Goal: Communication & Community: Answer question/provide support

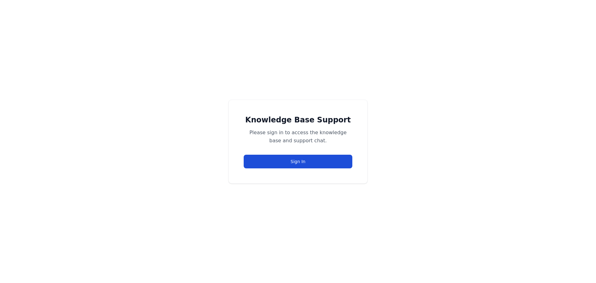
click at [293, 162] on button "Sign In" at bounding box center [298, 162] width 109 height 14
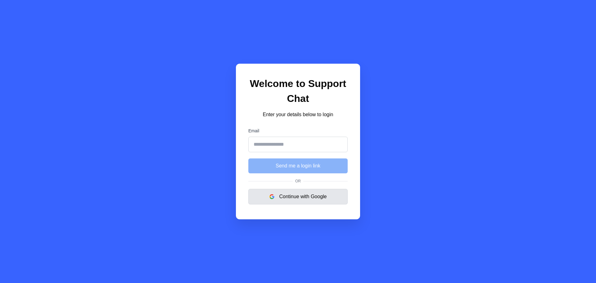
click at [310, 197] on button "Continue with Google" at bounding box center [297, 197] width 99 height 16
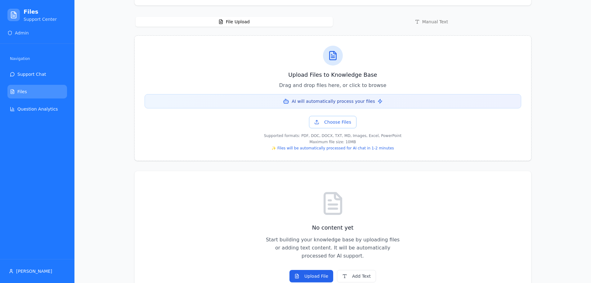
scroll to position [145, 0]
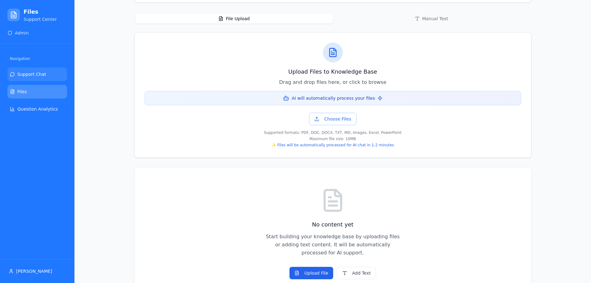
click at [50, 71] on link "Support Chat" at bounding box center [37, 74] width 60 height 14
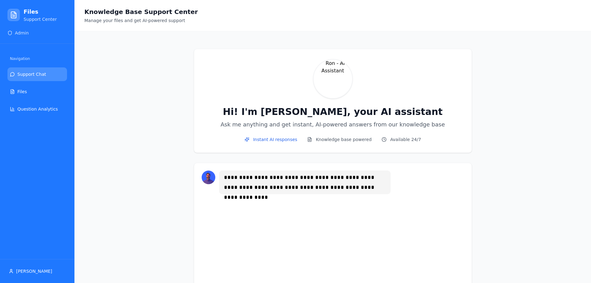
click at [351, 139] on span "Knowledge base powered" at bounding box center [344, 139] width 56 height 6
click at [395, 141] on span "Available 24/7" at bounding box center [406, 139] width 31 height 6
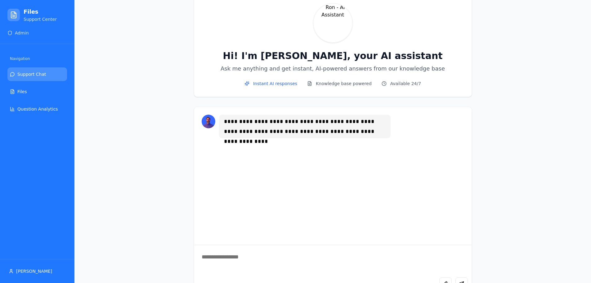
scroll to position [84, 0]
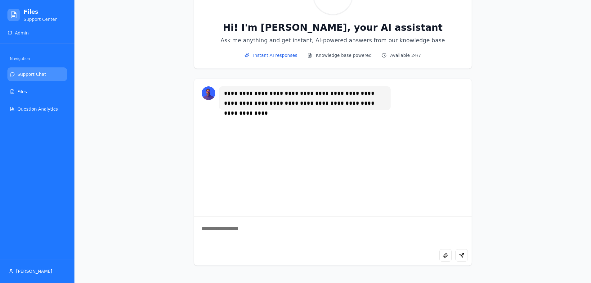
click at [229, 227] on textarea at bounding box center [333, 233] width 278 height 32
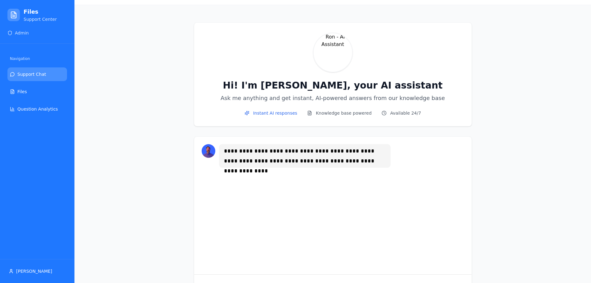
scroll to position [0, 0]
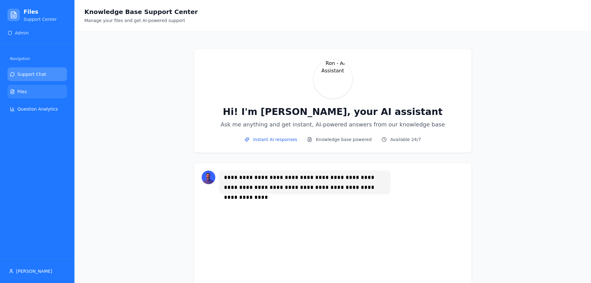
click at [25, 93] on span "Files" at bounding box center [22, 91] width 10 height 6
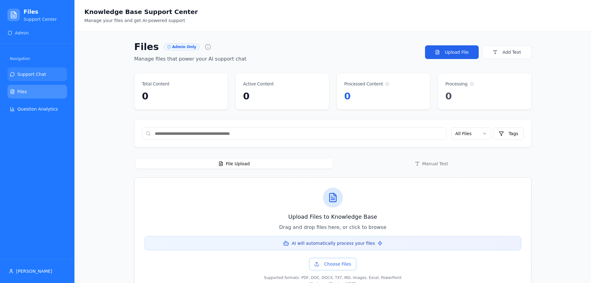
click at [43, 75] on link "Support Chat" at bounding box center [37, 74] width 60 height 14
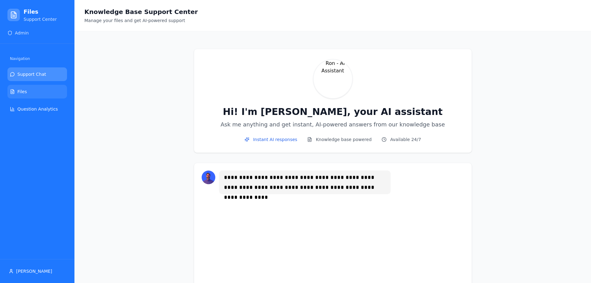
click at [33, 93] on link "Files" at bounding box center [37, 92] width 60 height 14
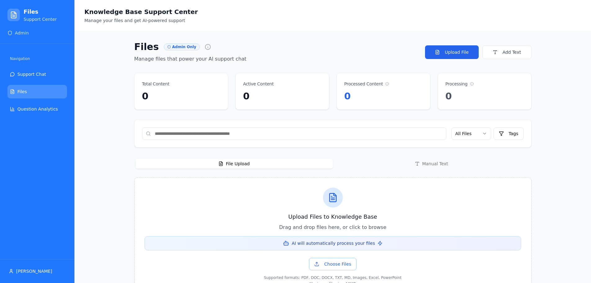
click at [29, 34] on div "Admin" at bounding box center [37, 33] width 60 height 6
click at [16, 35] on span "Admin" at bounding box center [22, 33] width 14 height 6
click at [20, 67] on div "Navigation Support Chat Files Question Analytics" at bounding box center [37, 84] width 65 height 67
click at [21, 76] on span "Support Chat" at bounding box center [31, 74] width 29 height 6
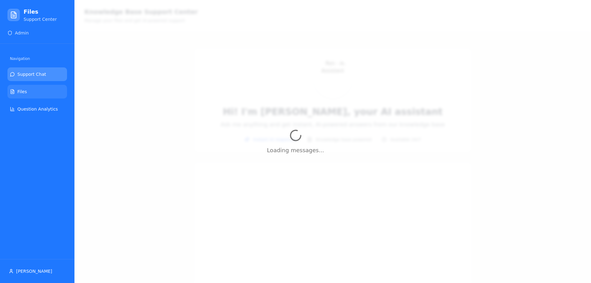
click at [20, 92] on span "Files" at bounding box center [22, 91] width 10 height 6
